Goal: Manage account settings

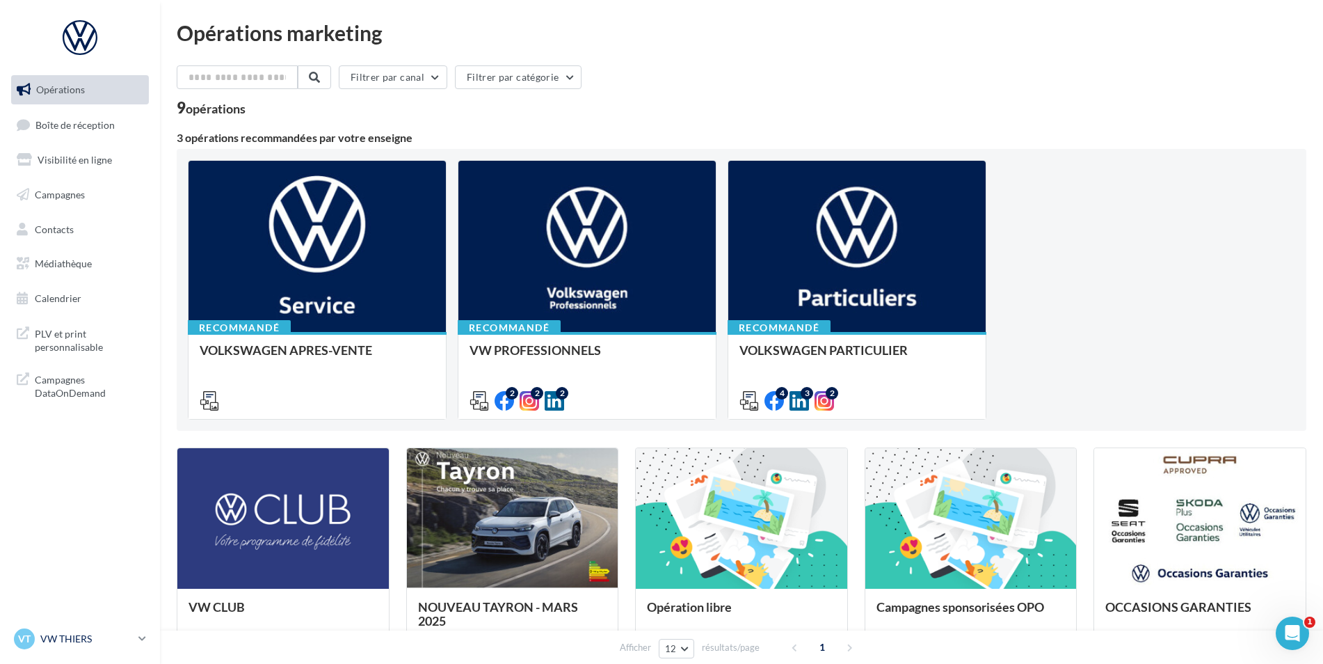
drag, startPoint x: 85, startPoint y: 641, endPoint x: 83, endPoint y: 632, distance: 9.1
click at [85, 641] on p "VW THIERS" at bounding box center [86, 639] width 93 height 14
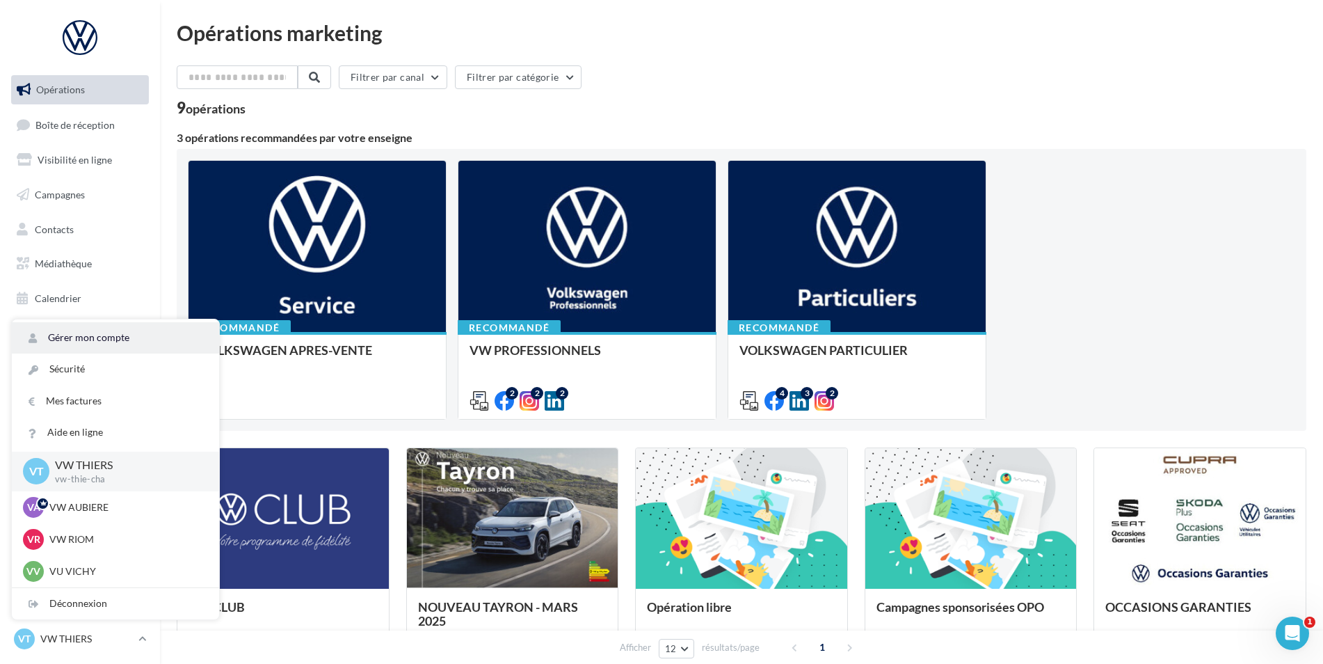
click at [89, 344] on link "Gérer mon compte" at bounding box center [115, 337] width 207 height 31
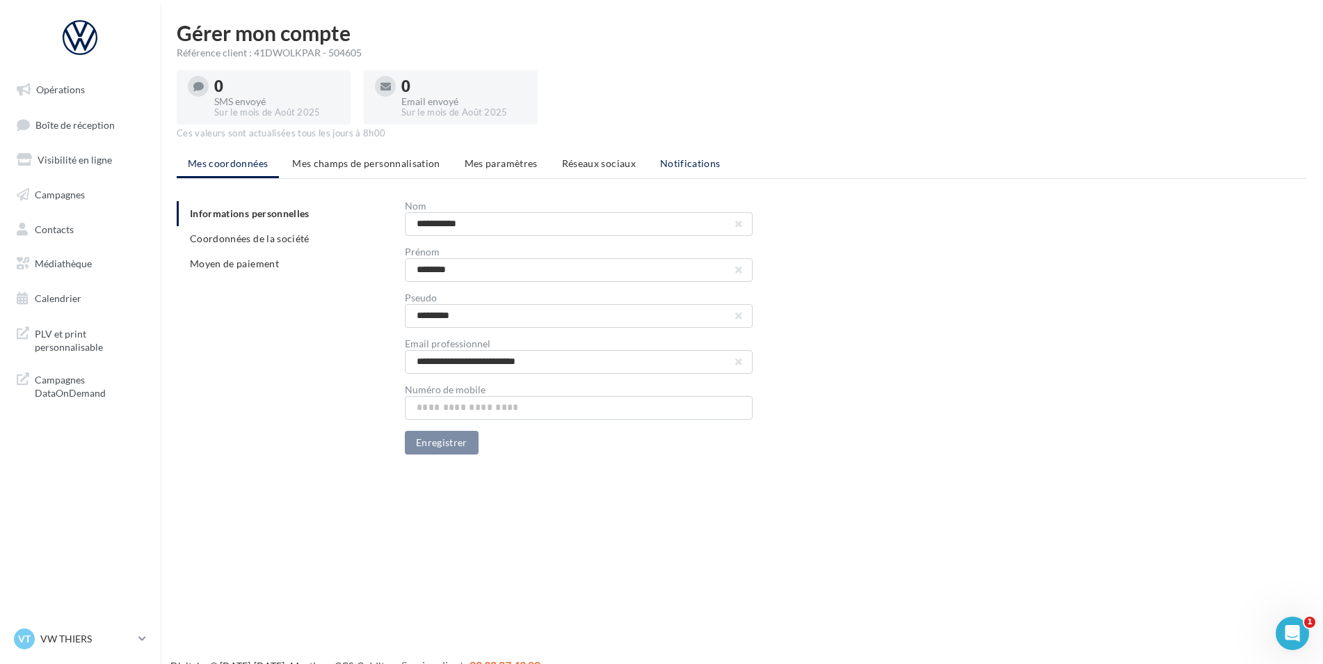
click at [675, 166] on span "Notifications" at bounding box center [690, 163] width 61 height 12
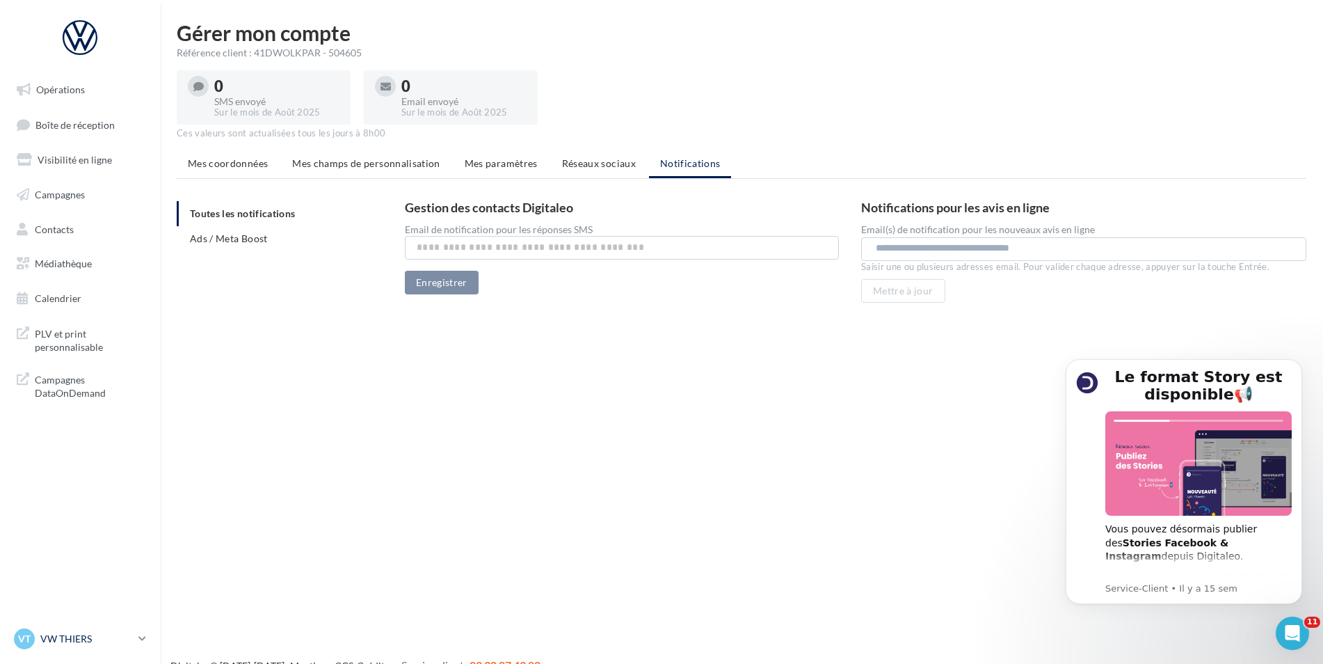
click at [68, 638] on p "VW THIERS" at bounding box center [86, 639] width 93 height 14
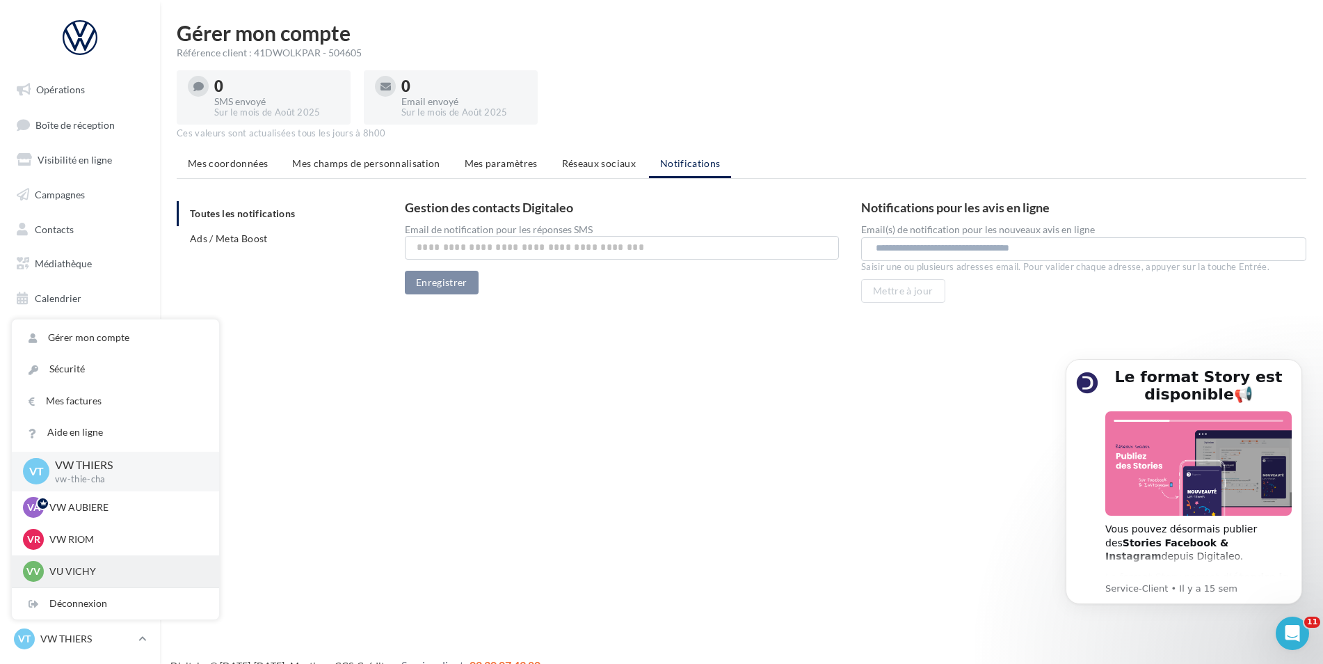
click at [64, 565] on p "VU VICHY" at bounding box center [125, 571] width 153 height 14
